Goal: Transaction & Acquisition: Purchase product/service

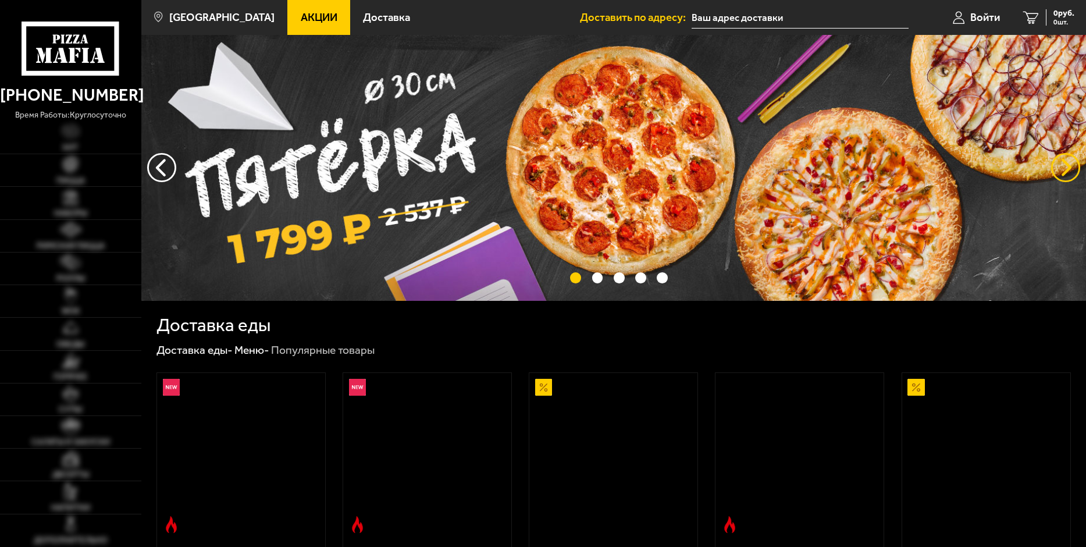
click at [1059, 167] on button "предыдущий" at bounding box center [1065, 167] width 29 height 29
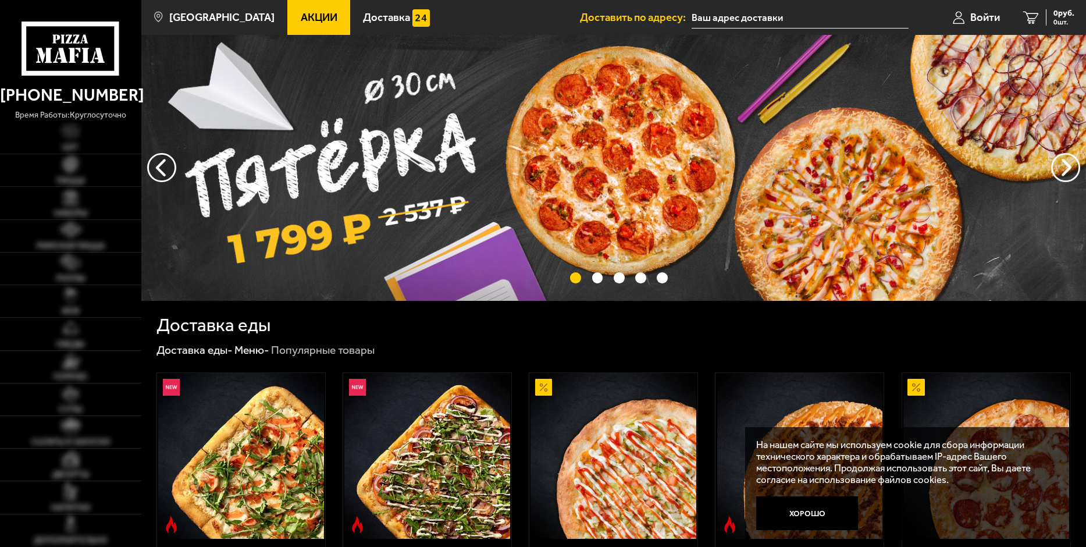
click at [1059, 167] on button "предыдущий" at bounding box center [1065, 167] width 29 height 29
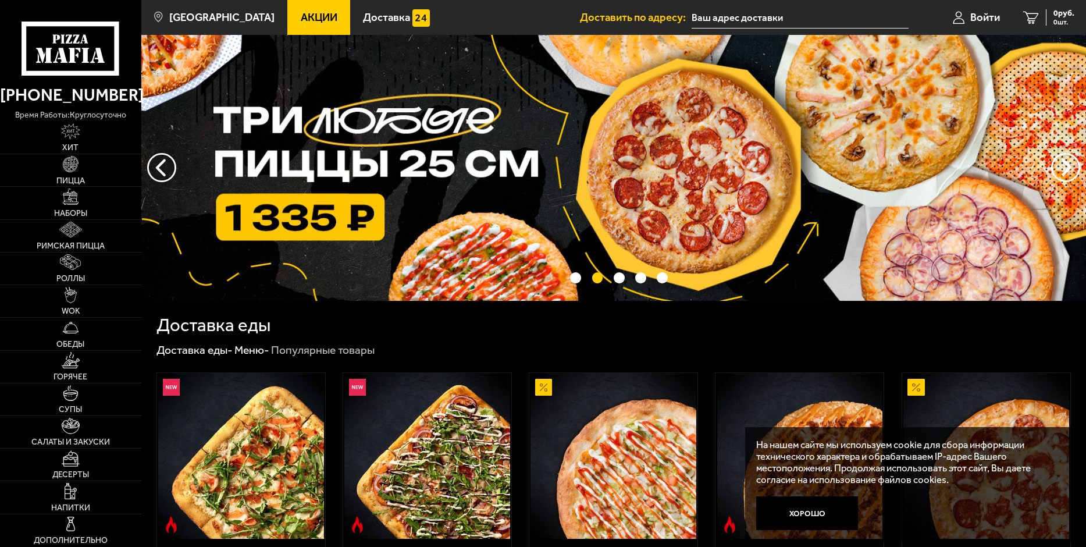
click at [1059, 167] on button "предыдущий" at bounding box center [1065, 167] width 29 height 29
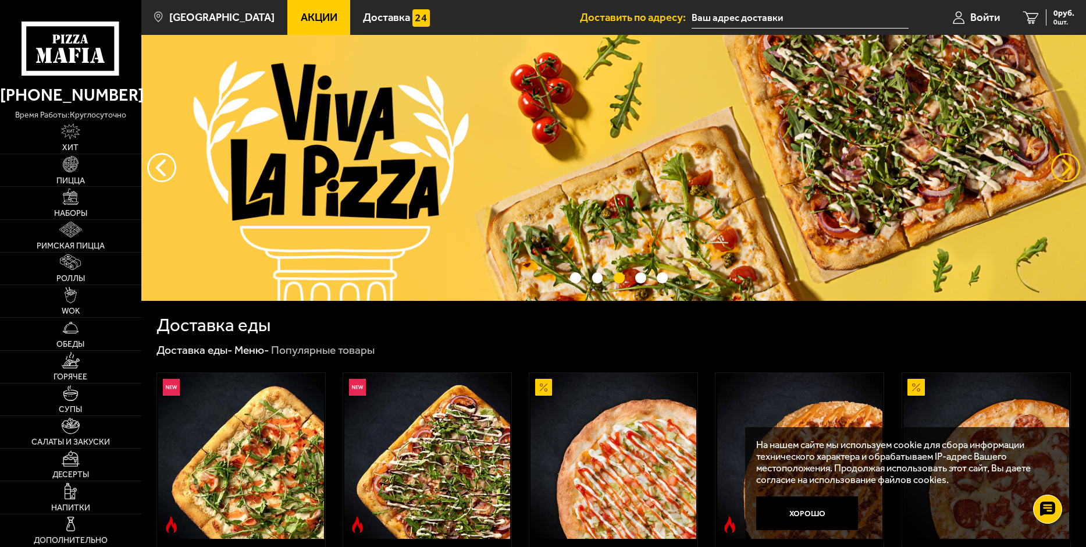
click at [1060, 166] on button "предыдущий" at bounding box center [1065, 167] width 29 height 29
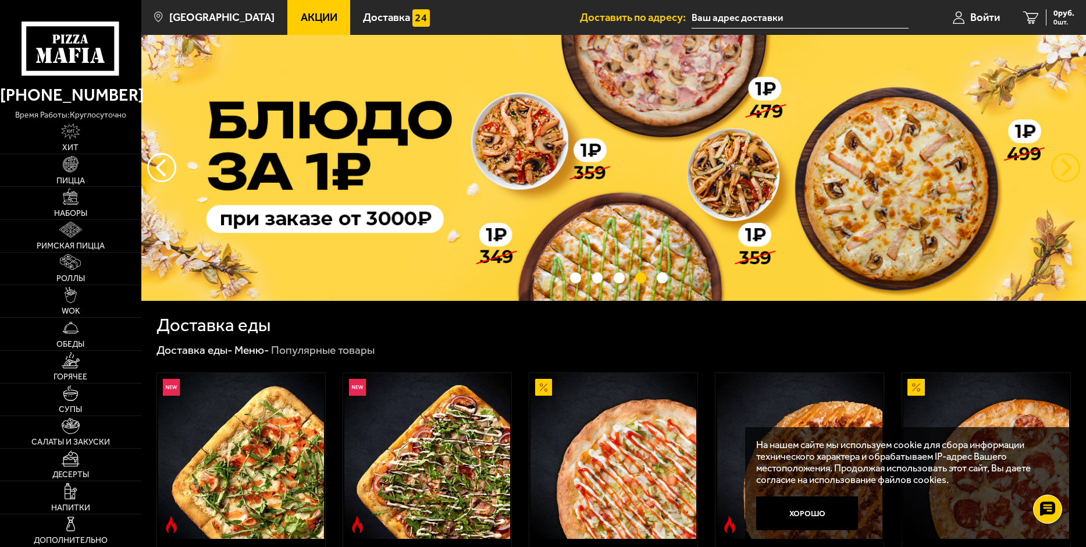
click at [1060, 166] on button "предыдущий" at bounding box center [1065, 167] width 29 height 29
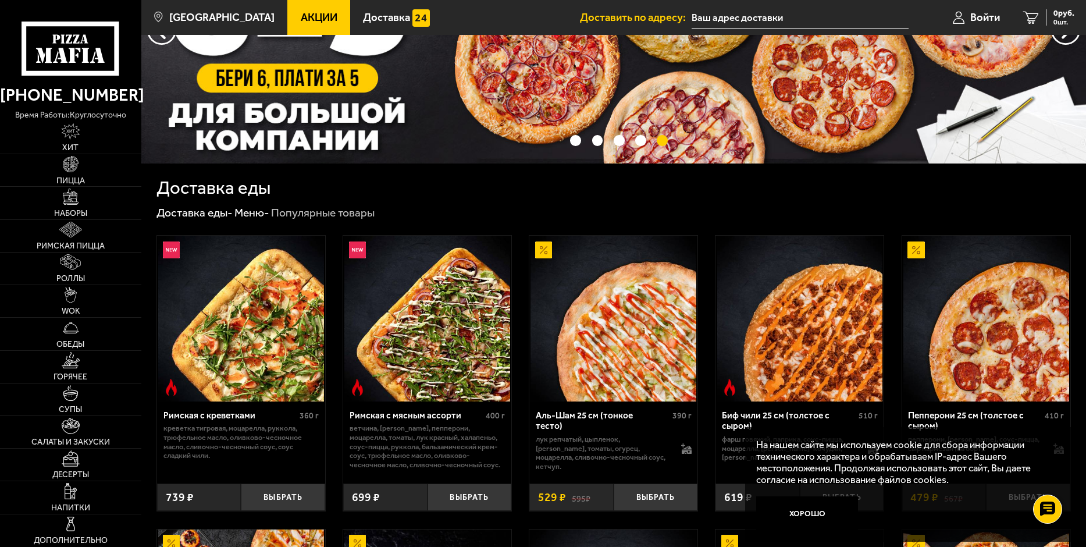
scroll to position [175, 0]
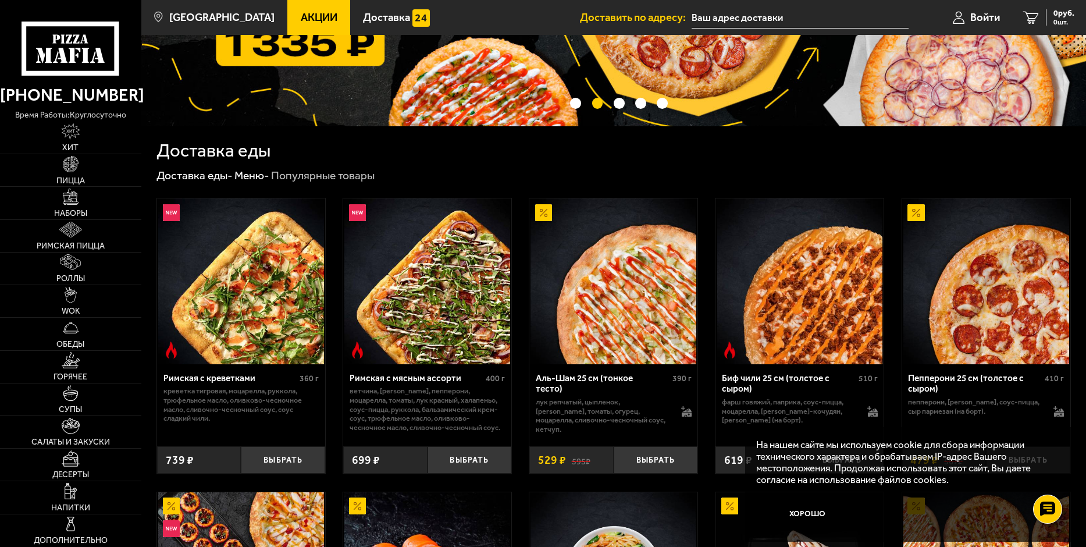
click at [301, 14] on span "Акции" at bounding box center [319, 17] width 37 height 11
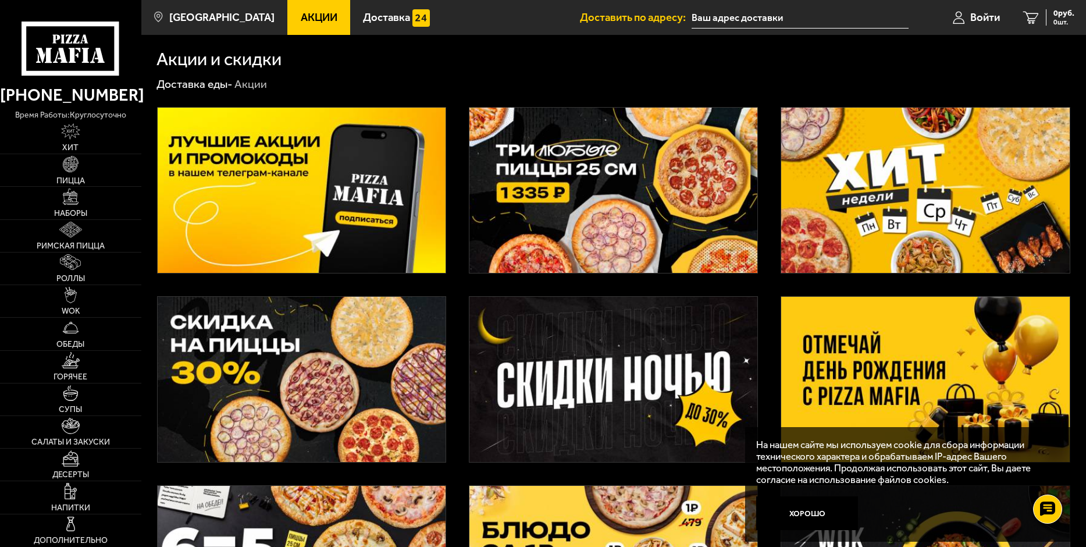
click at [301, 14] on span "Акции" at bounding box center [319, 17] width 37 height 11
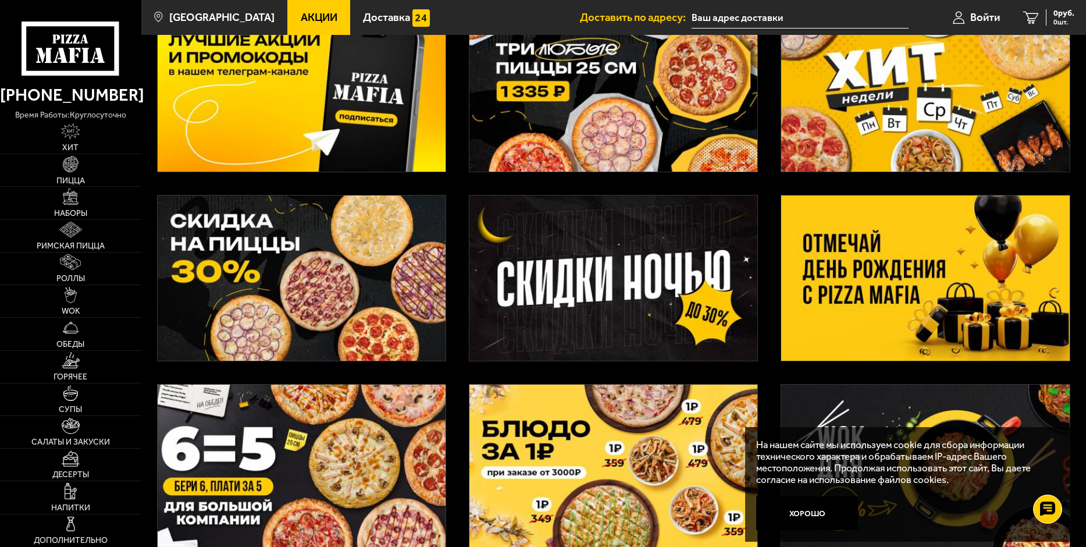
scroll to position [116, 0]
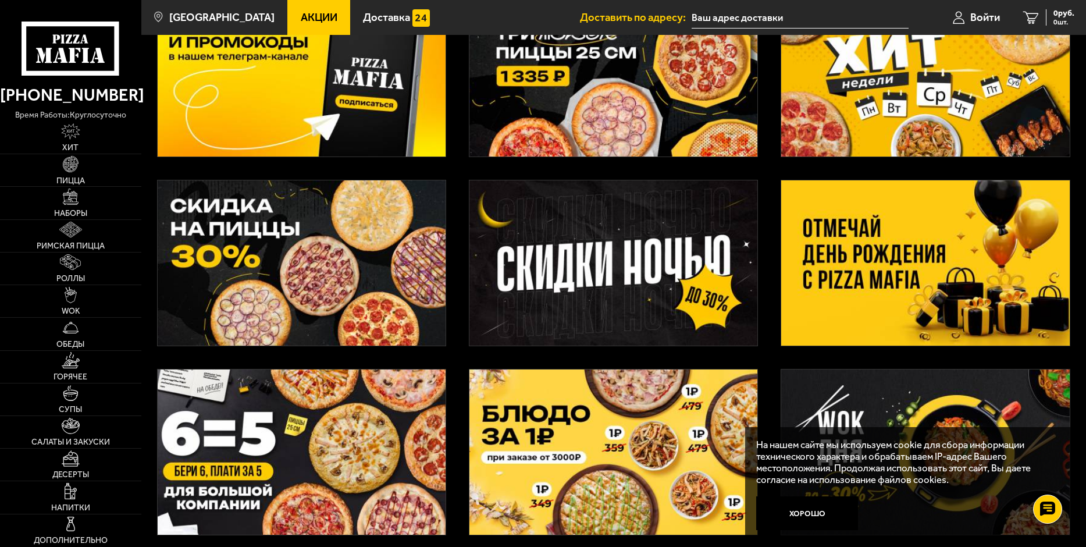
click at [974, 244] on img at bounding box center [925, 262] width 288 height 165
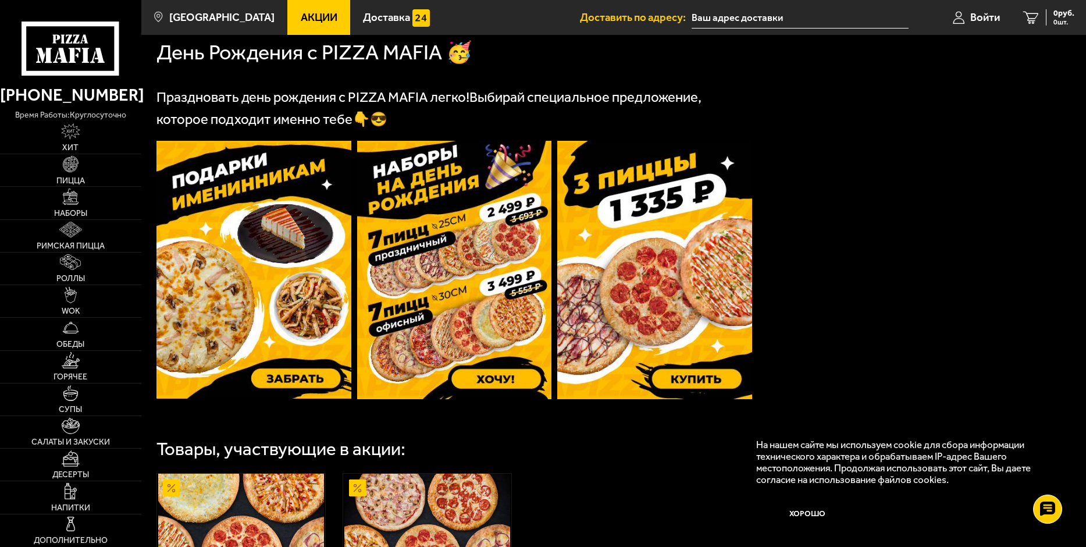
scroll to position [233, 0]
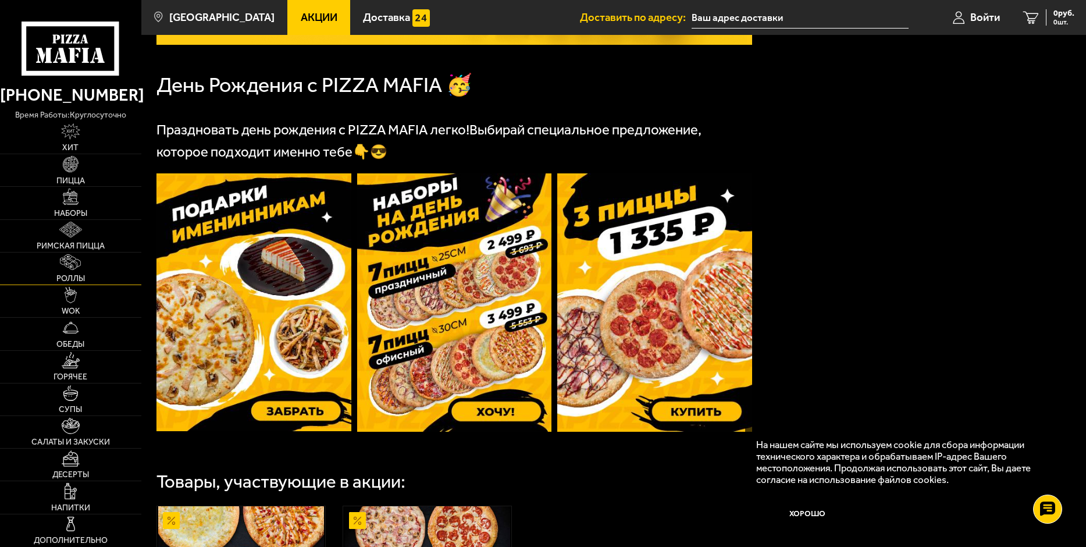
click at [77, 271] on link "Роллы" at bounding box center [70, 269] width 141 height 32
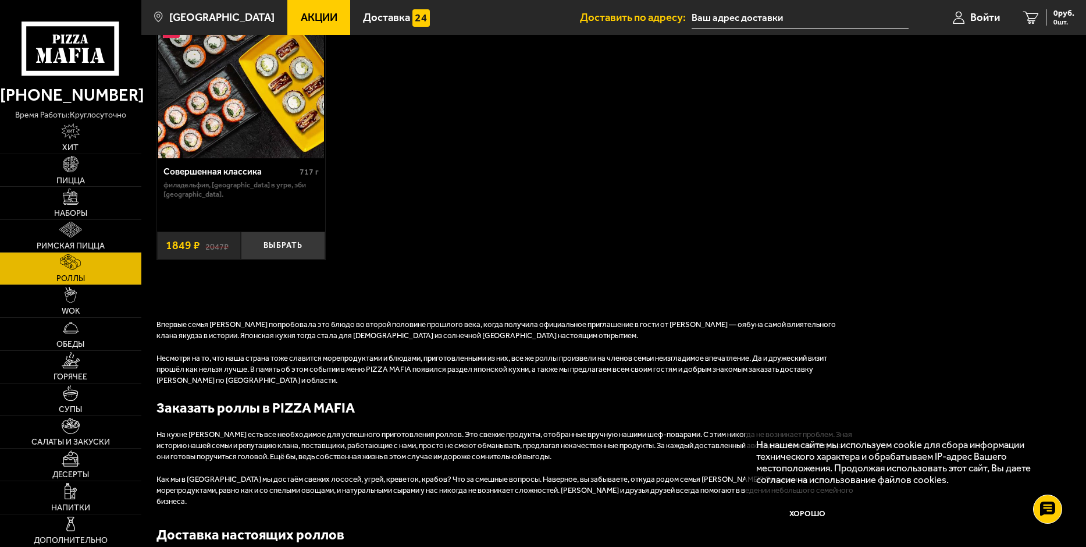
scroll to position [873, 0]
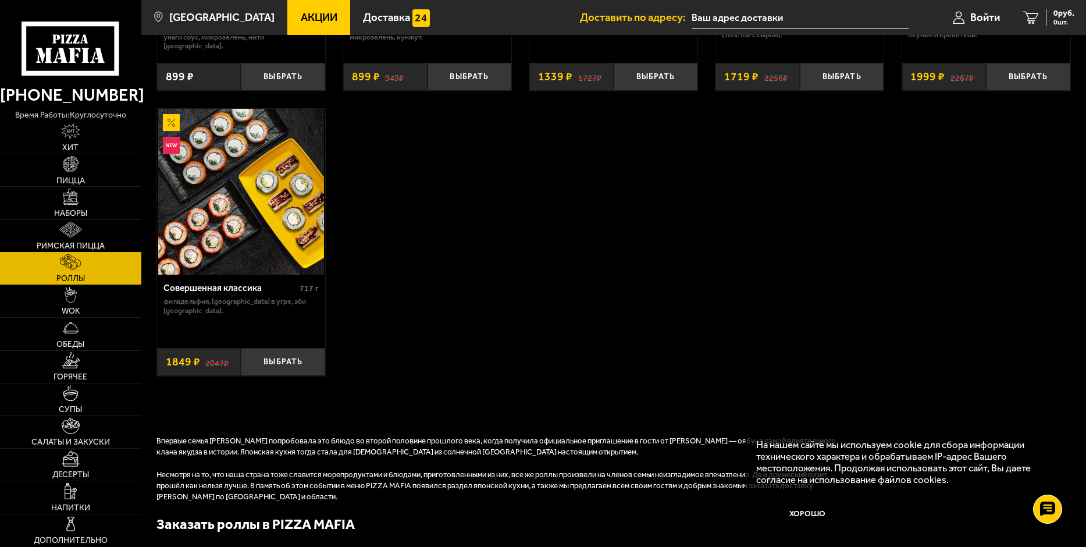
click at [74, 230] on img at bounding box center [70, 230] width 23 height 16
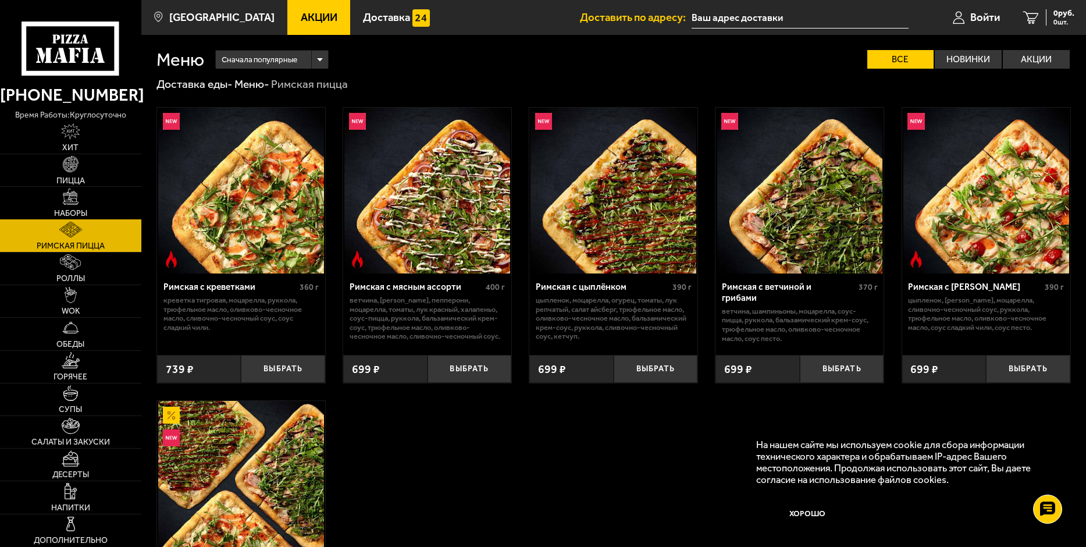
click at [69, 206] on link "Наборы" at bounding box center [70, 203] width 141 height 32
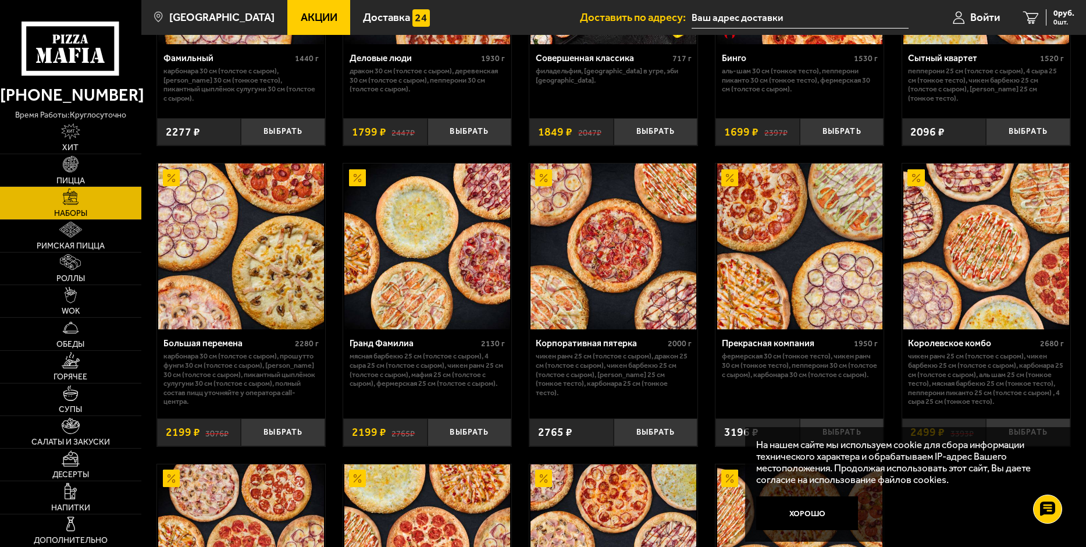
scroll to position [1375, 0]
